Goal: Transaction & Acquisition: Purchase product/service

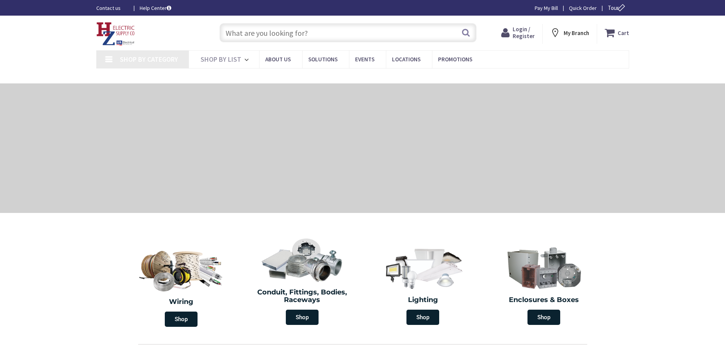
type input "[PERSON_NAME][GEOGRAPHIC_DATA], [GEOGRAPHIC_DATA]"
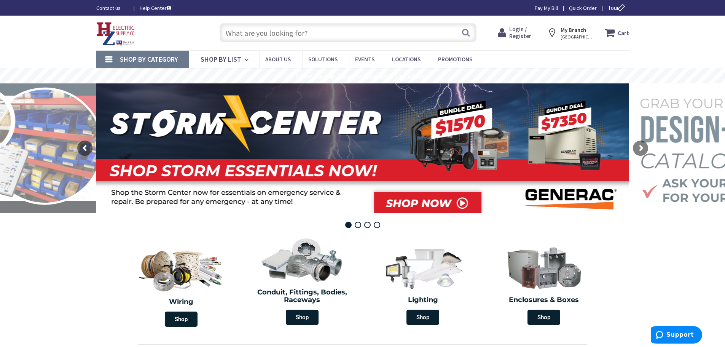
click at [396, 35] on input "text" at bounding box center [348, 32] width 257 height 19
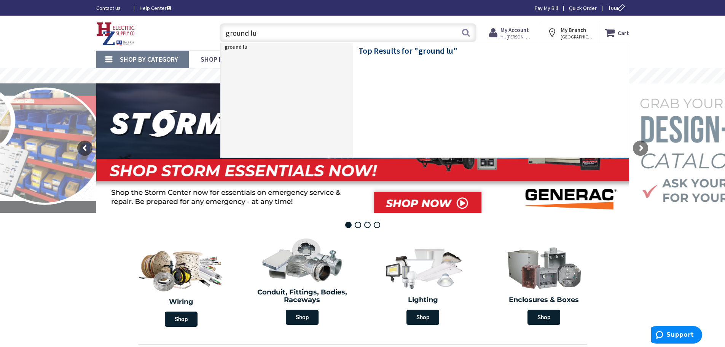
type input "ground lug"
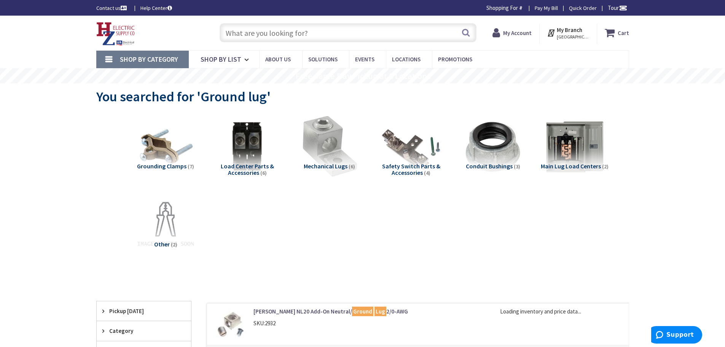
click at [326, 134] on img at bounding box center [329, 146] width 69 height 69
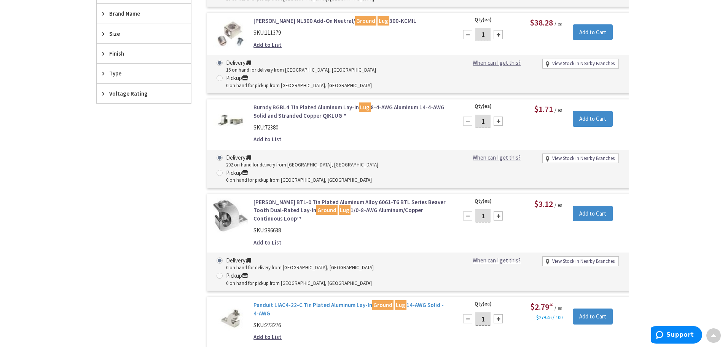
scroll to position [402, 0]
